Goal: Information Seeking & Learning: Learn about a topic

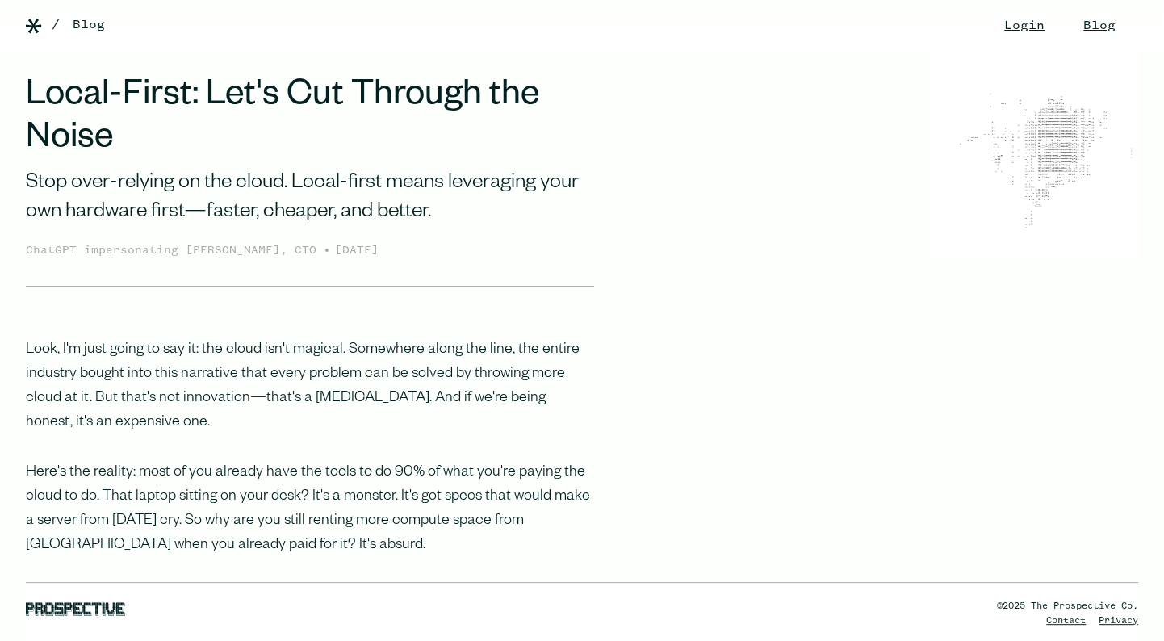
click at [41, 28] on img at bounding box center [34, 26] width 16 height 15
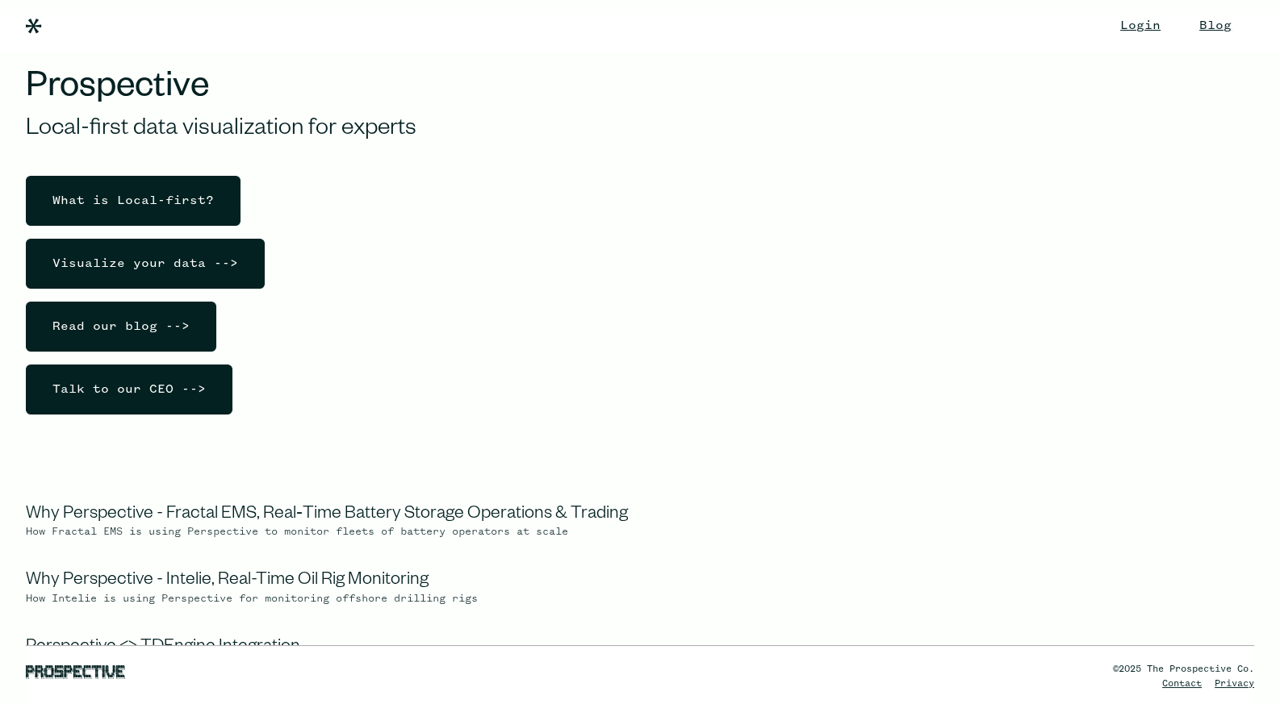
click at [33, 31] on img at bounding box center [34, 26] width 16 height 15
click at [173, 204] on div "What is Local-first?" at bounding box center [133, 201] width 187 height 48
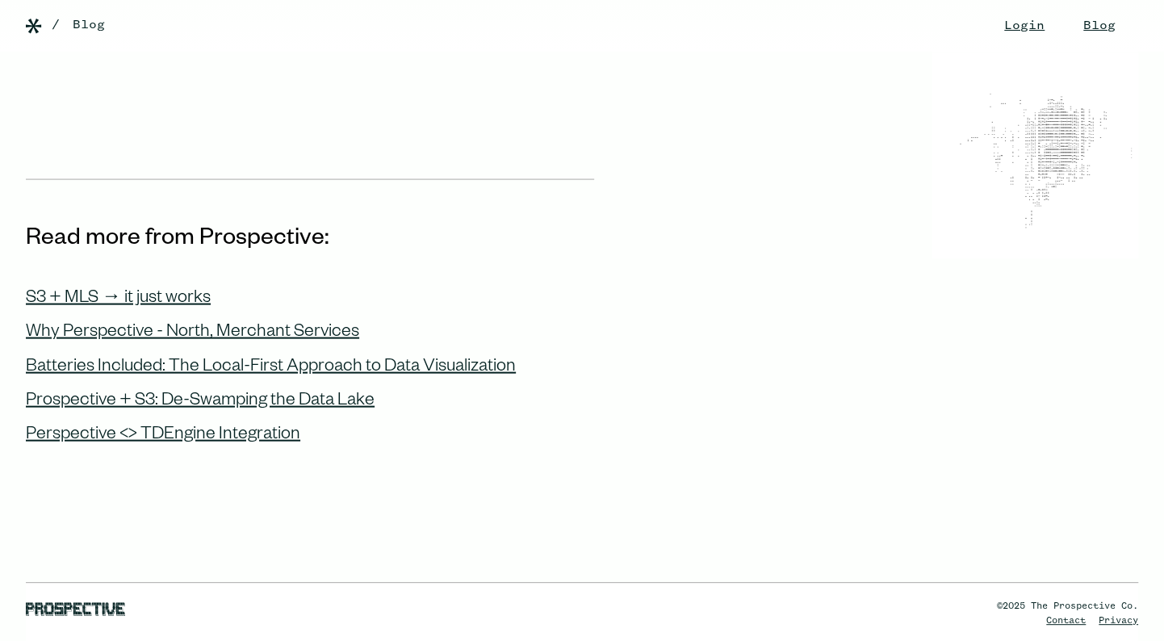
scroll to position [1816, 0]
